Goal: Check status

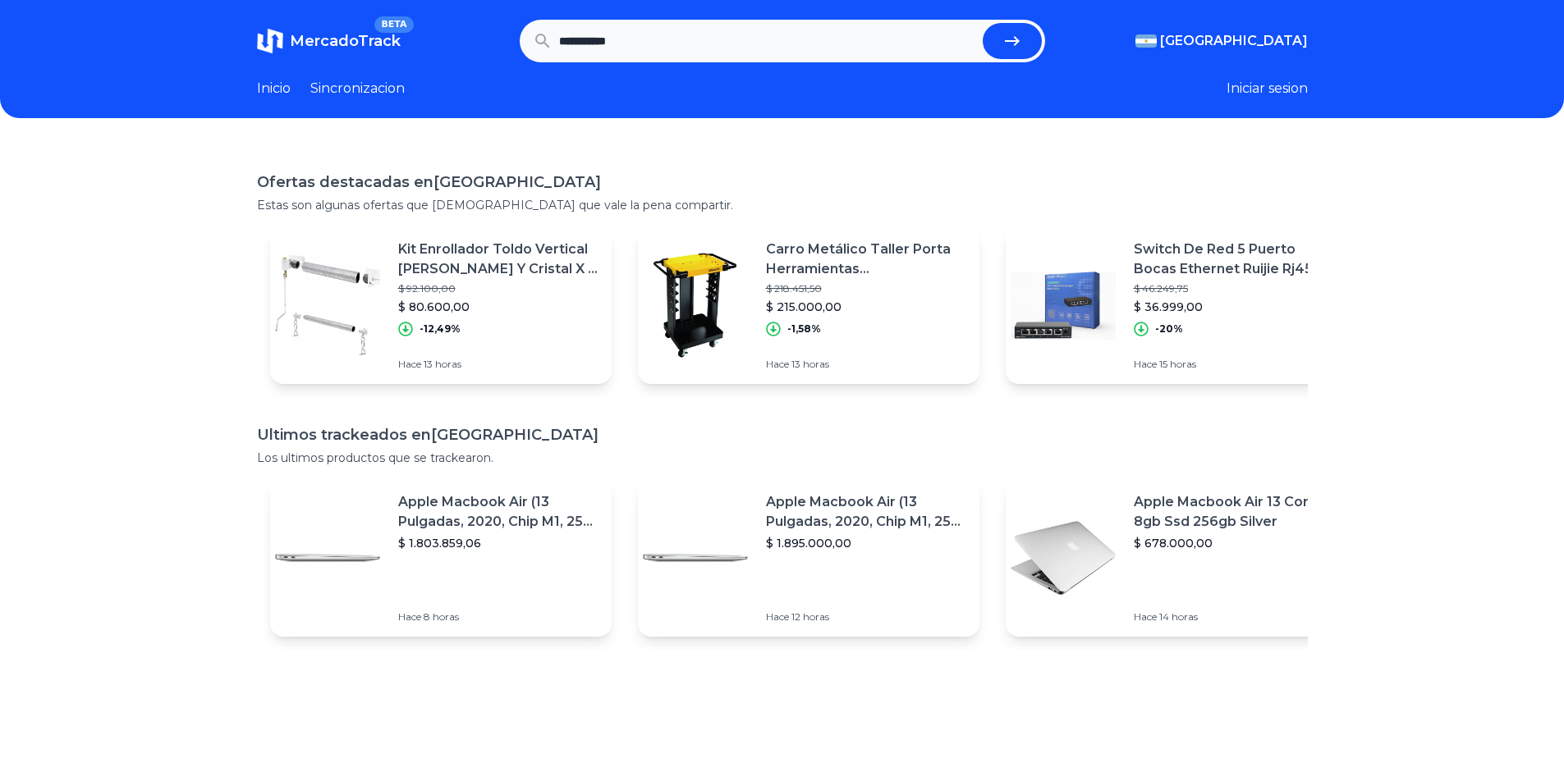
type input "**********"
click at [983, 23] on button "submit" at bounding box center [1012, 41] width 59 height 36
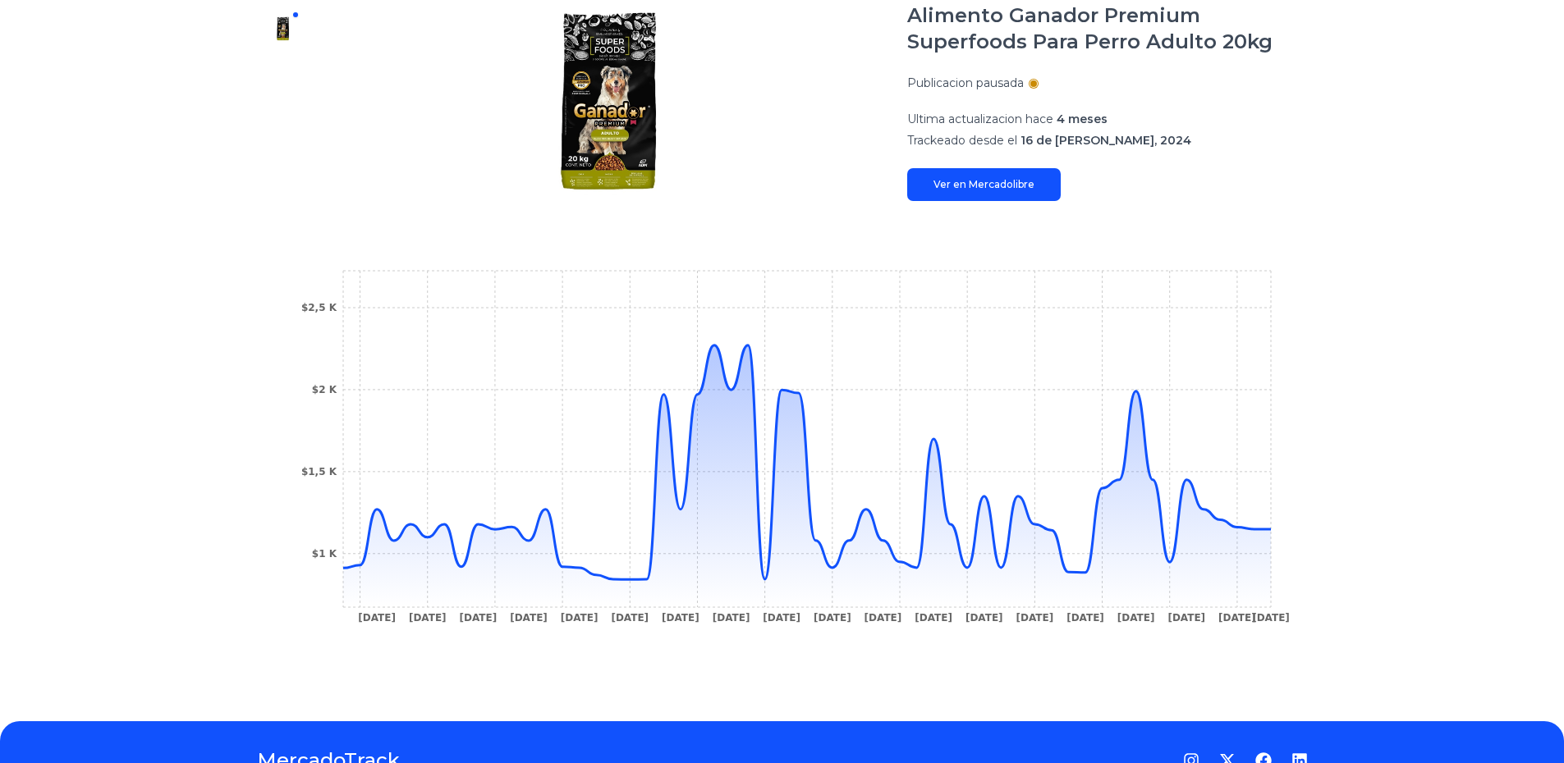
scroll to position [246, 0]
